Goal: Information Seeking & Learning: Check status

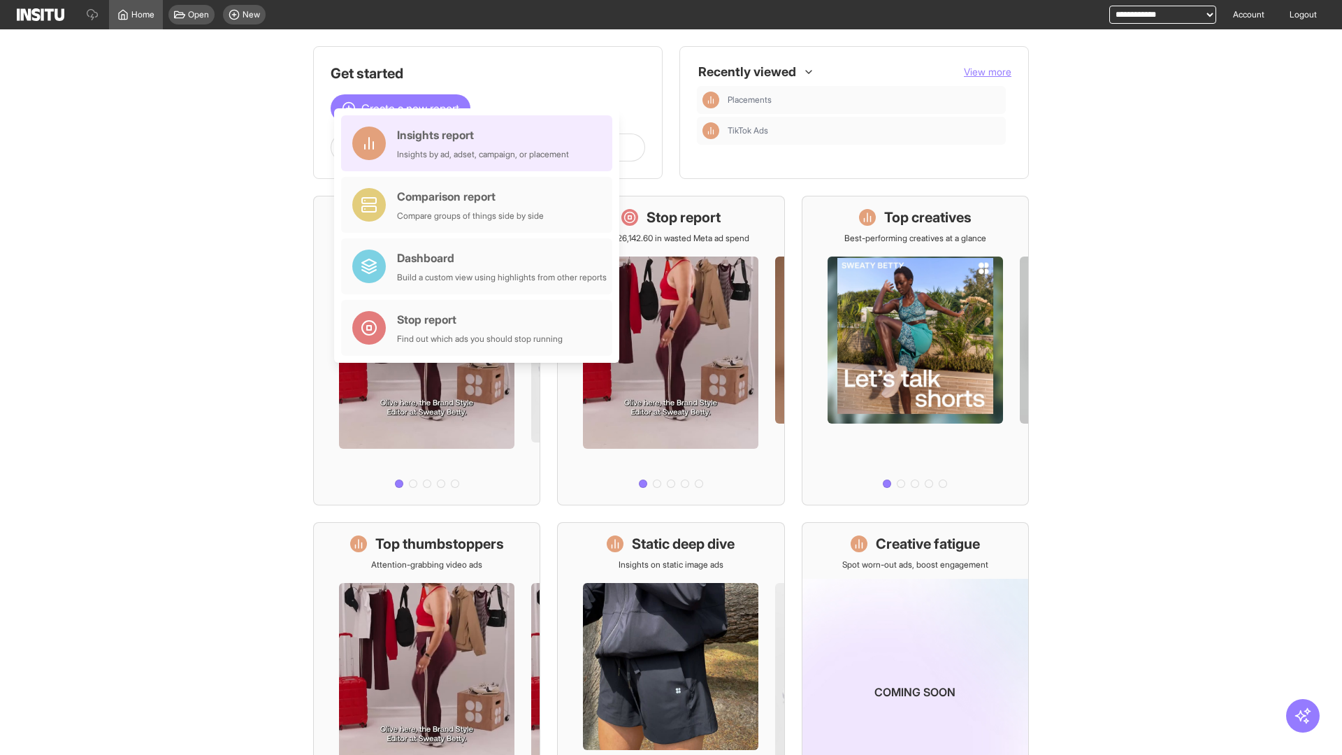
click at [480, 143] on div "Insights report Insights by ad, adset, campaign, or placement" at bounding box center [483, 144] width 172 height 34
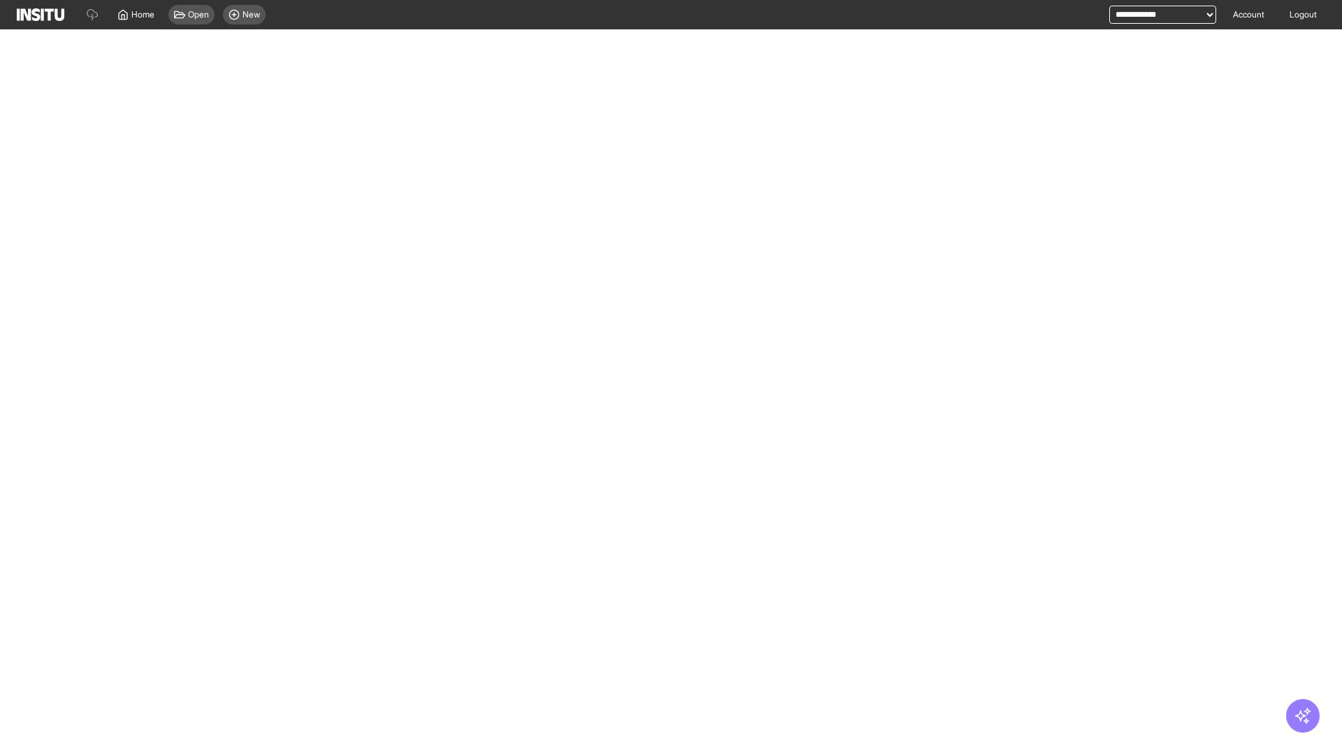
select select "**"
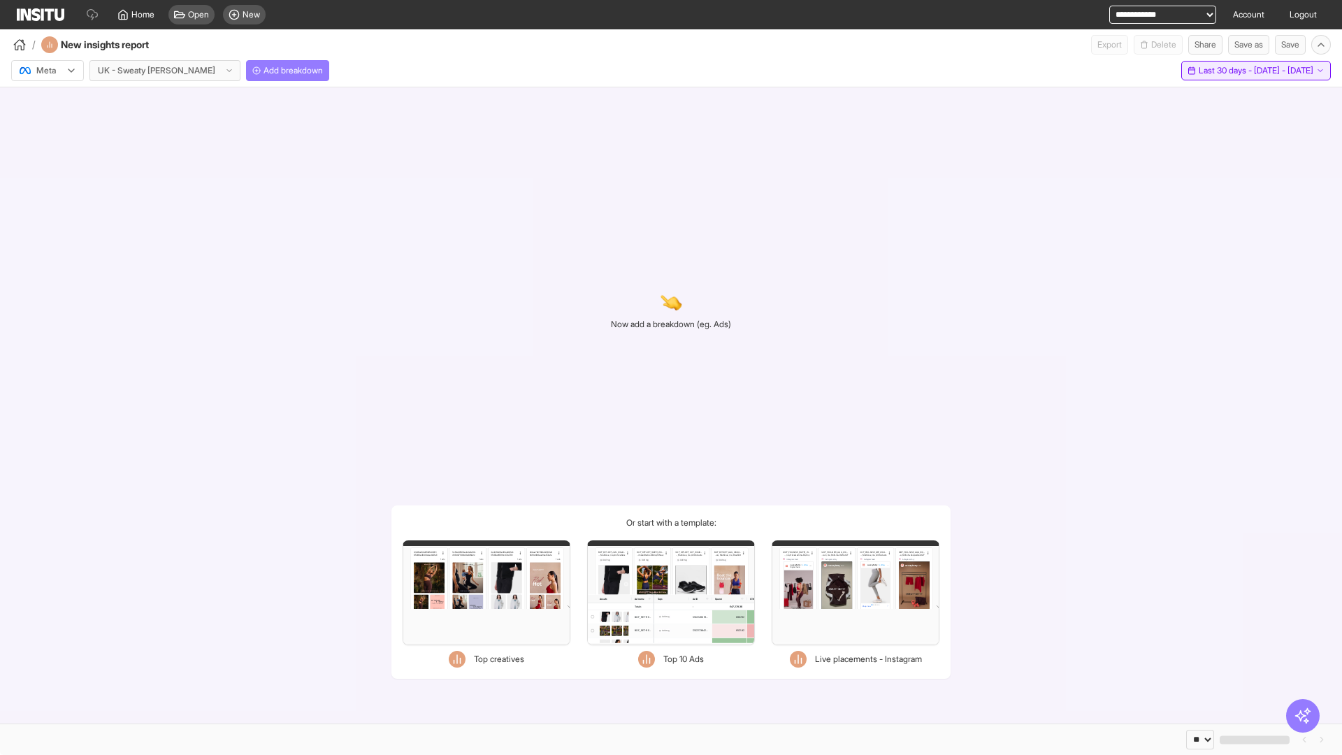
click at [1226, 71] on span "Last 30 days - [DATE] - [DATE]" at bounding box center [1256, 70] width 115 height 11
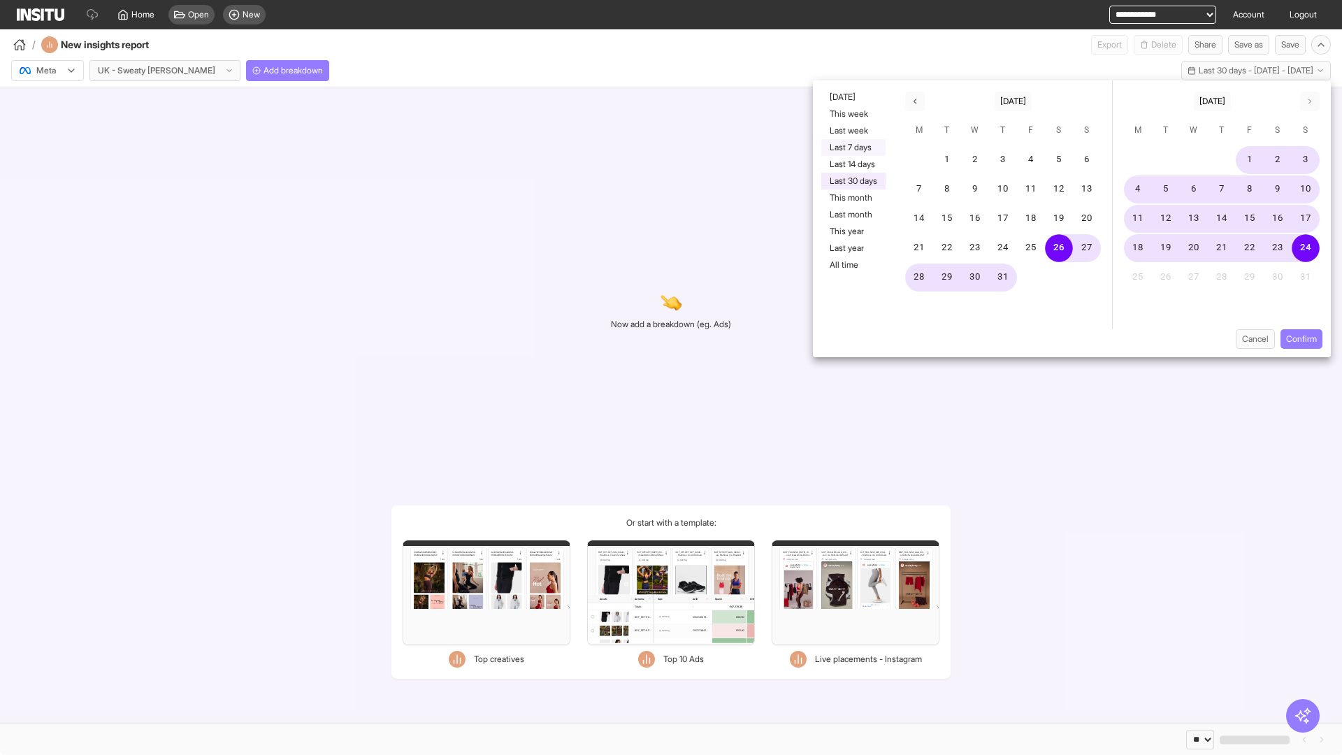
click at [852, 148] on button "Last 7 days" at bounding box center [854, 147] width 64 height 17
